Goal: Find specific page/section: Find specific page/section

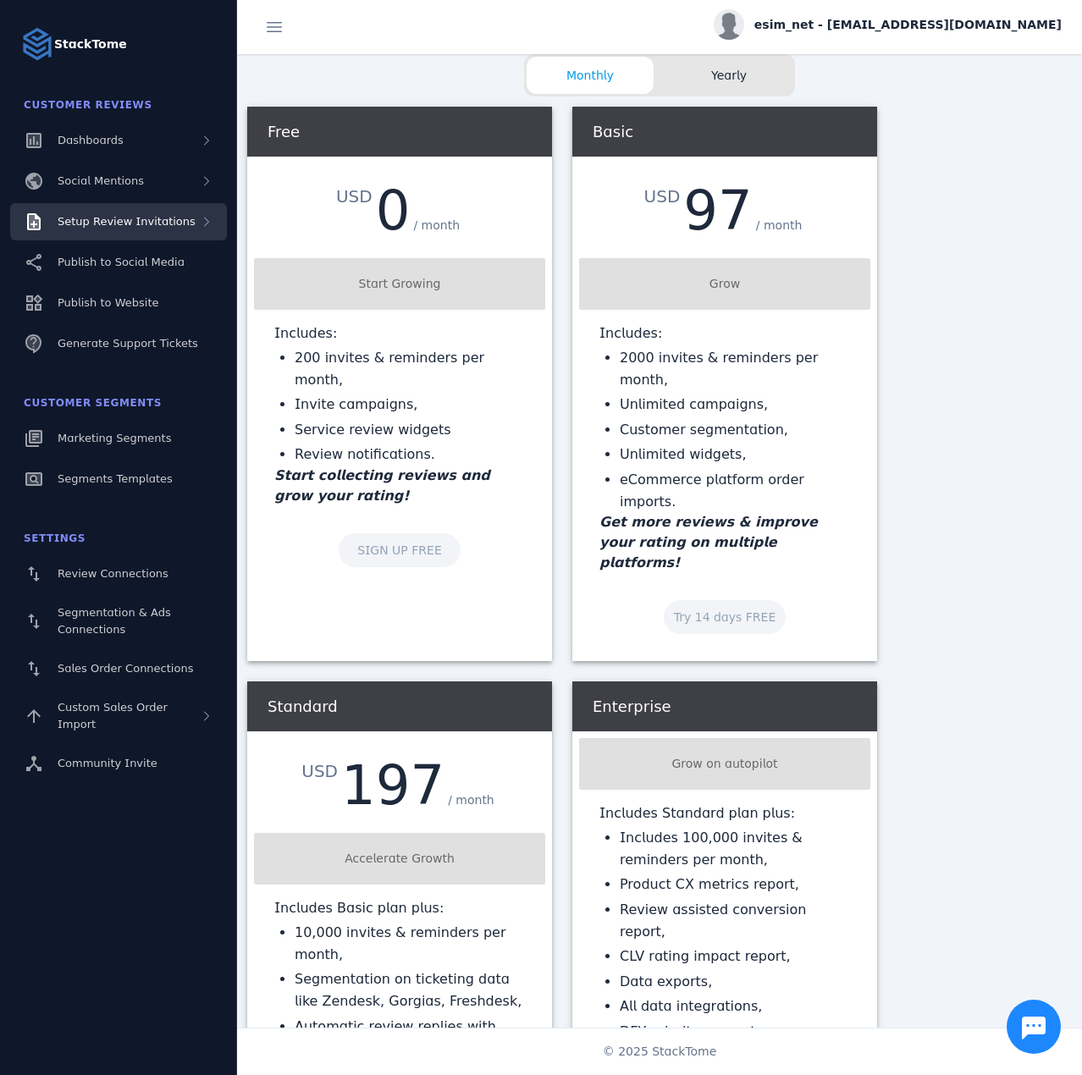
click at [145, 233] on div "Setup Review Invitations" at bounding box center [118, 221] width 217 height 37
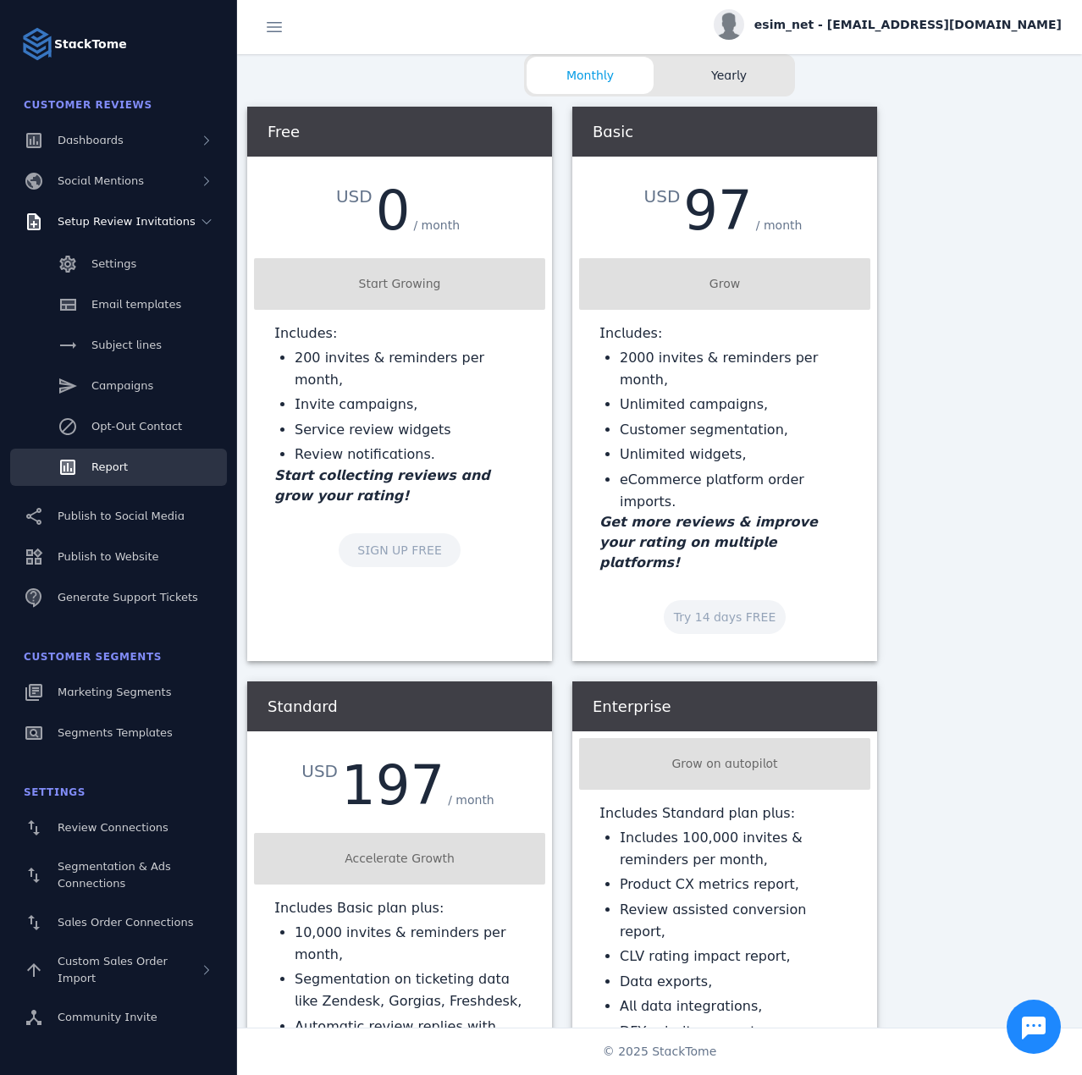
click at [125, 460] on span "Report" at bounding box center [109, 466] width 36 height 13
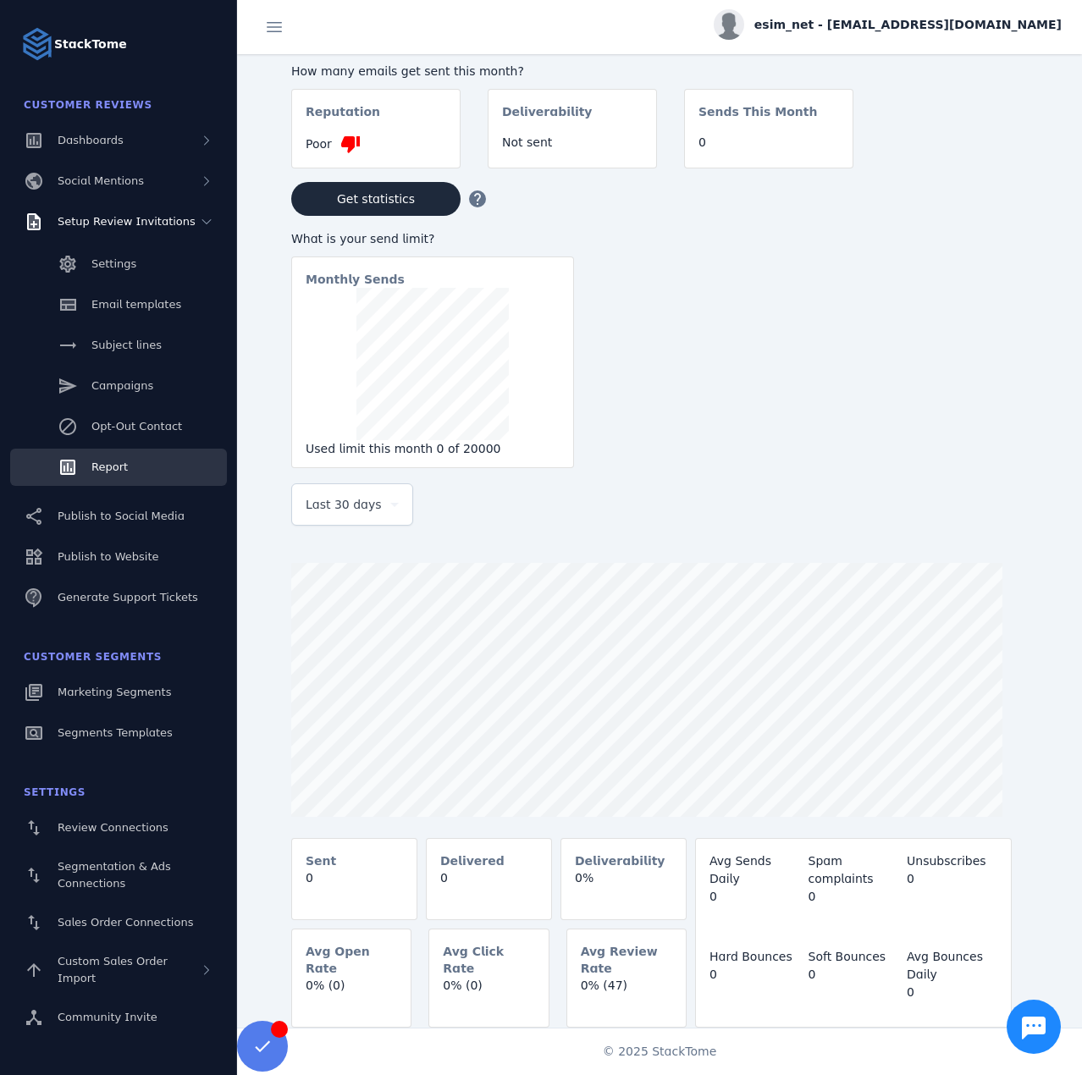
click at [904, 27] on span "esim_net - cs_esim@stacktome.com" at bounding box center [907, 25] width 307 height 18
click at [964, 159] on icon at bounding box center [963, 163] width 20 height 20
